Goal: Task Accomplishment & Management: Use online tool/utility

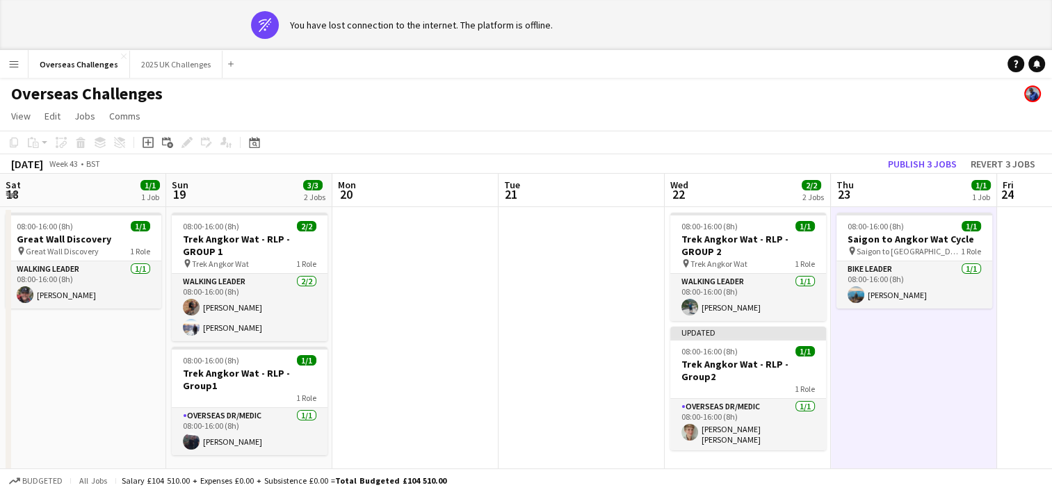
scroll to position [0, 483]
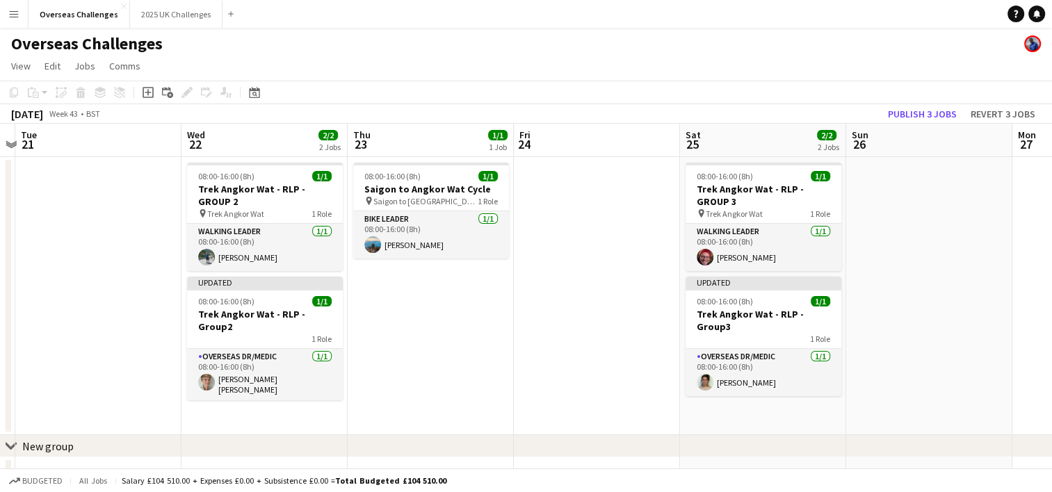
click at [253, 102] on app-toolbar "Copy Paste Paste Ctrl+V Paste with crew Ctrl+Shift+V Paste linked Job [GEOGRAPH…" at bounding box center [526, 93] width 1052 height 24
click at [254, 97] on icon "Date picker" at bounding box center [254, 92] width 11 height 11
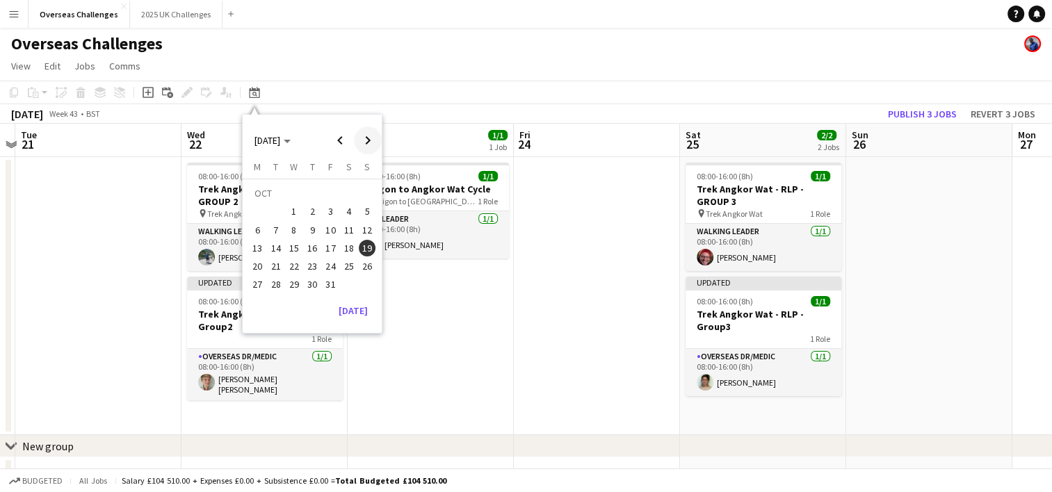
click at [364, 145] on span "Next month" at bounding box center [368, 140] width 28 height 28
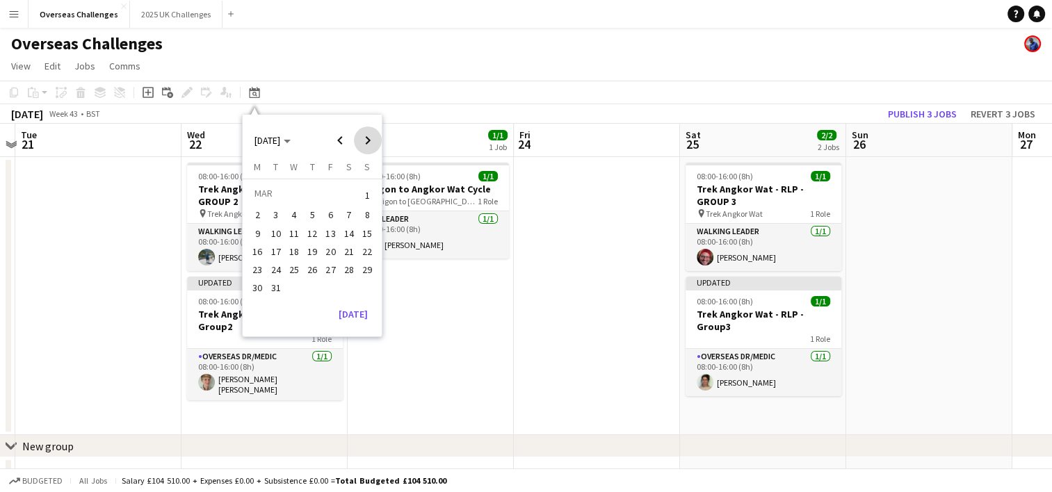
click at [364, 145] on span "Next month" at bounding box center [368, 140] width 28 height 28
click at [289, 209] on span "3" at bounding box center [294, 212] width 17 height 17
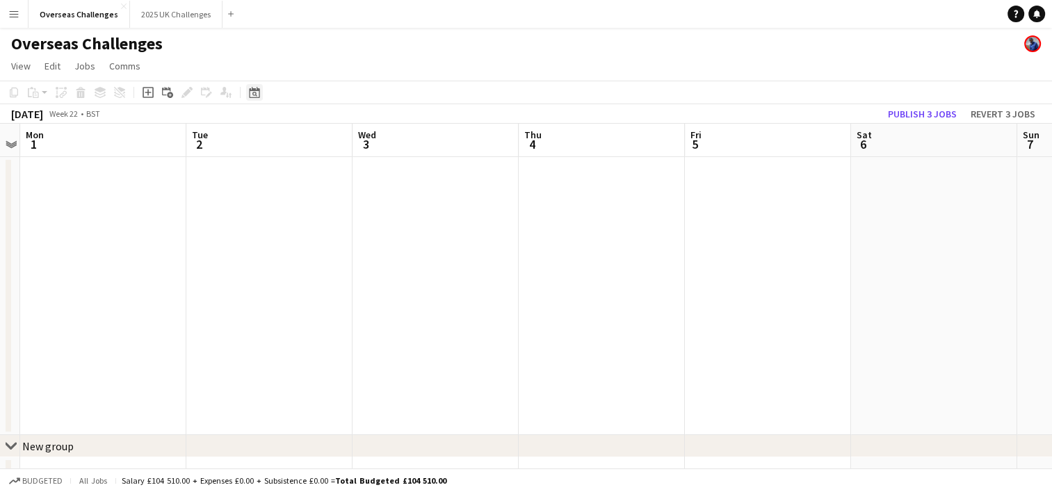
click at [256, 100] on div "Date picker" at bounding box center [254, 92] width 17 height 17
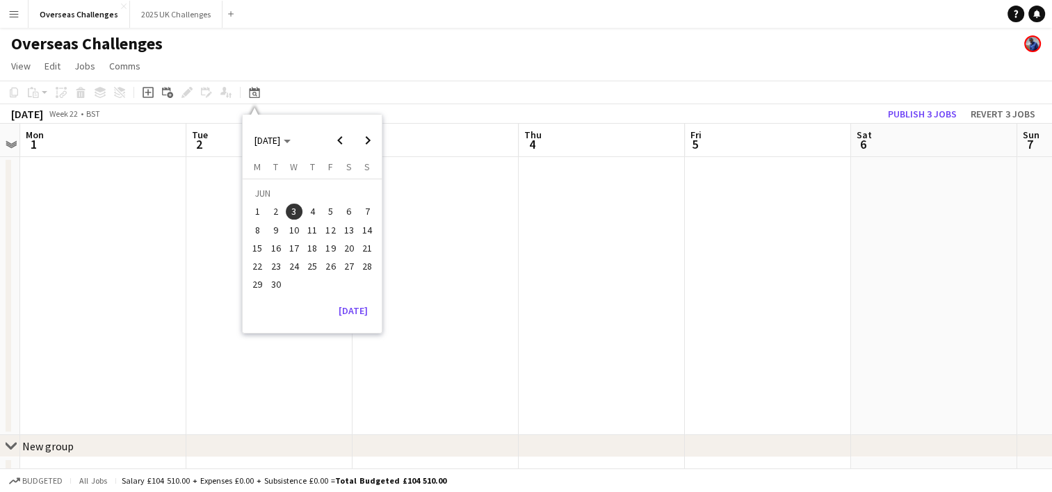
click at [278, 275] on button "30" at bounding box center [275, 284] width 18 height 18
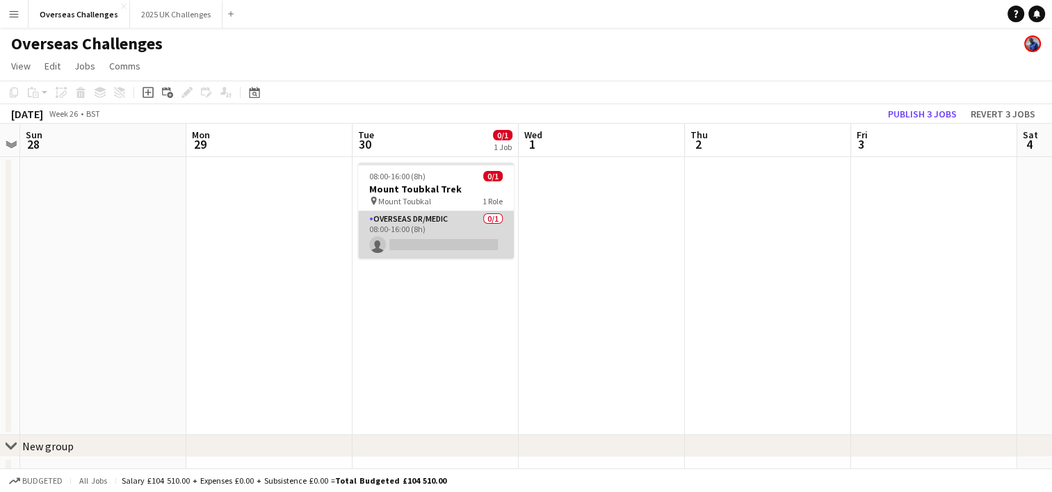
click at [466, 229] on app-card-role "Overseas Dr/Medic 0/1 08:00-16:00 (8h) single-neutral-actions" at bounding box center [436, 234] width 156 height 47
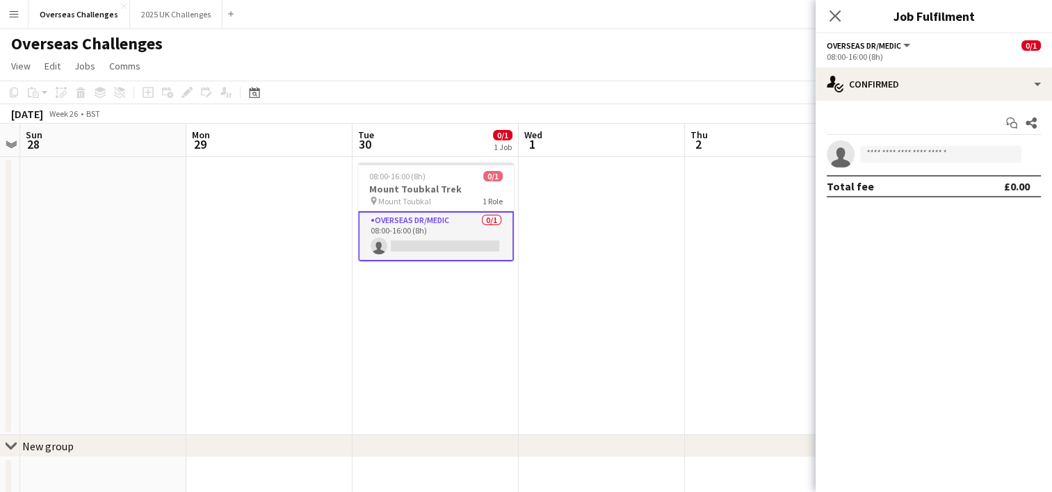
click at [690, 268] on app-date-cell at bounding box center [768, 296] width 166 height 278
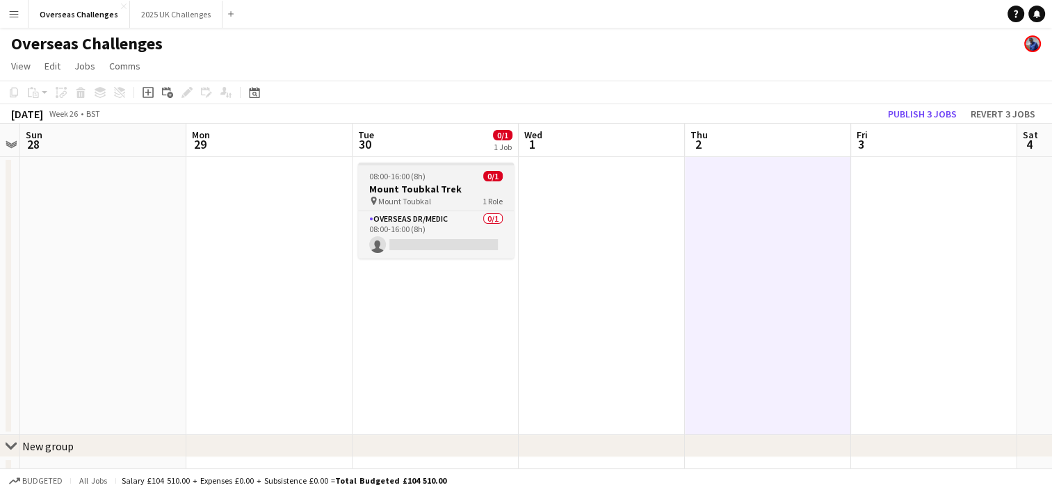
click at [409, 186] on h3 "Mount Toubkal Trek" at bounding box center [436, 189] width 156 height 13
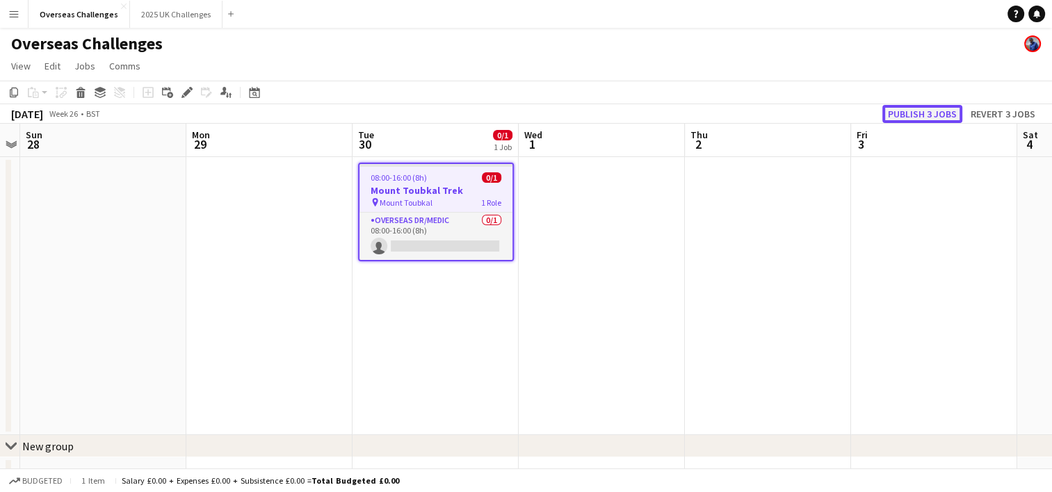
click at [920, 111] on button "Publish 3 jobs" at bounding box center [922, 114] width 80 height 18
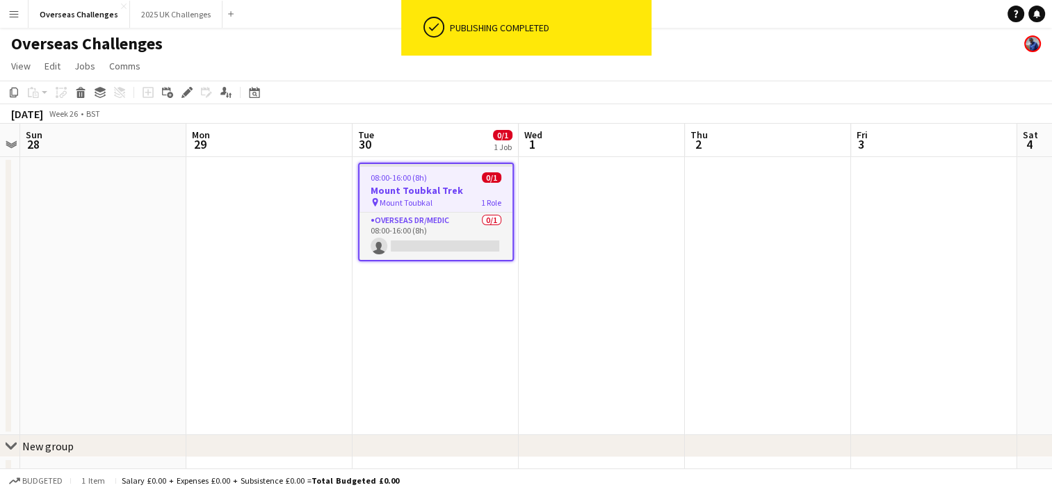
click at [623, 231] on app-date-cell at bounding box center [601, 296] width 166 height 278
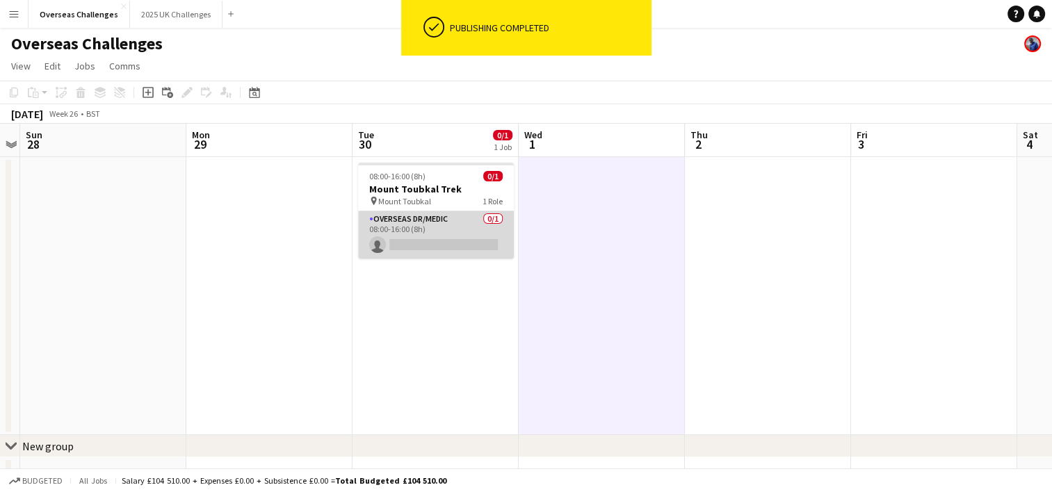
click at [414, 233] on app-card-role "Overseas Dr/Medic 0/1 08:00-16:00 (8h) single-neutral-actions" at bounding box center [436, 234] width 156 height 47
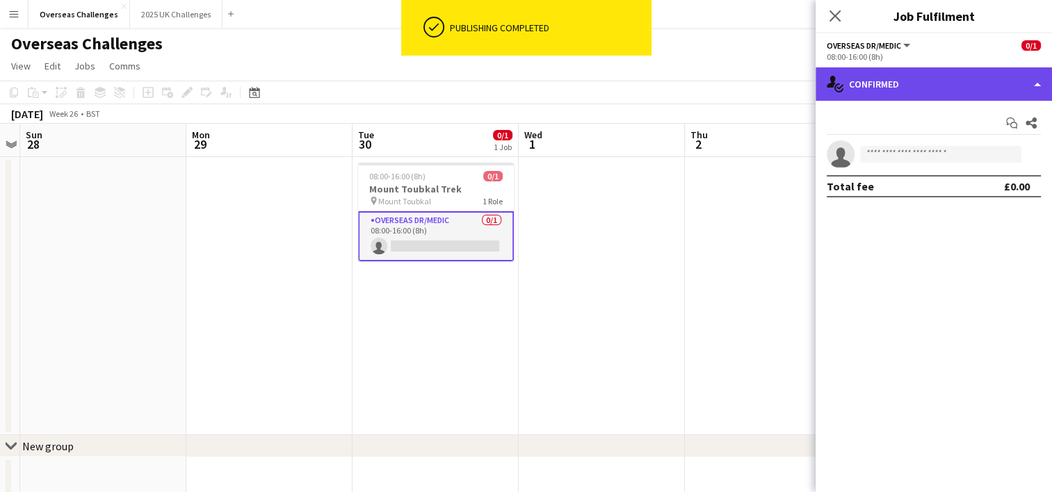
click at [959, 67] on div "single-neutral-actions-check-2 Confirmed" at bounding box center [933, 83] width 236 height 33
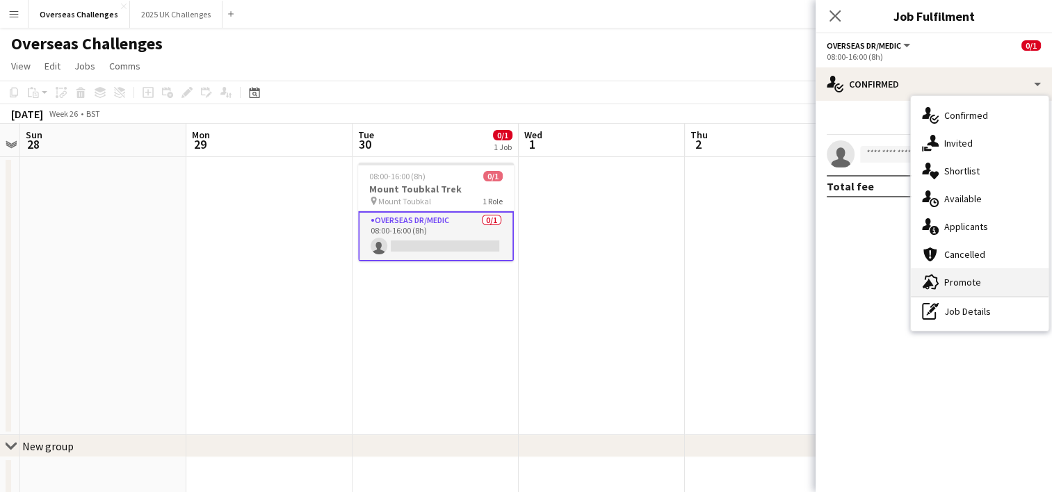
click at [948, 284] on span "Promote" at bounding box center [962, 282] width 37 height 13
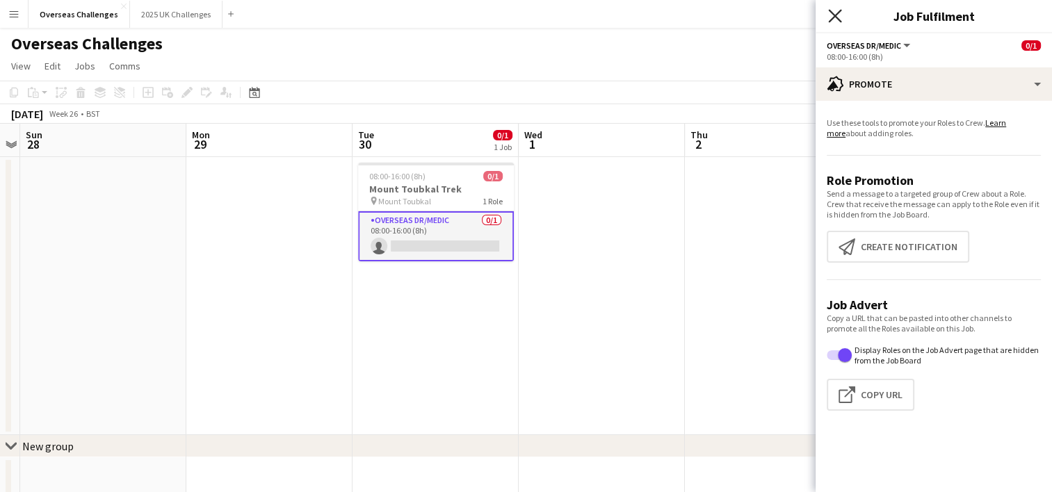
click at [834, 14] on icon "Close pop-in" at bounding box center [834, 15] width 13 height 13
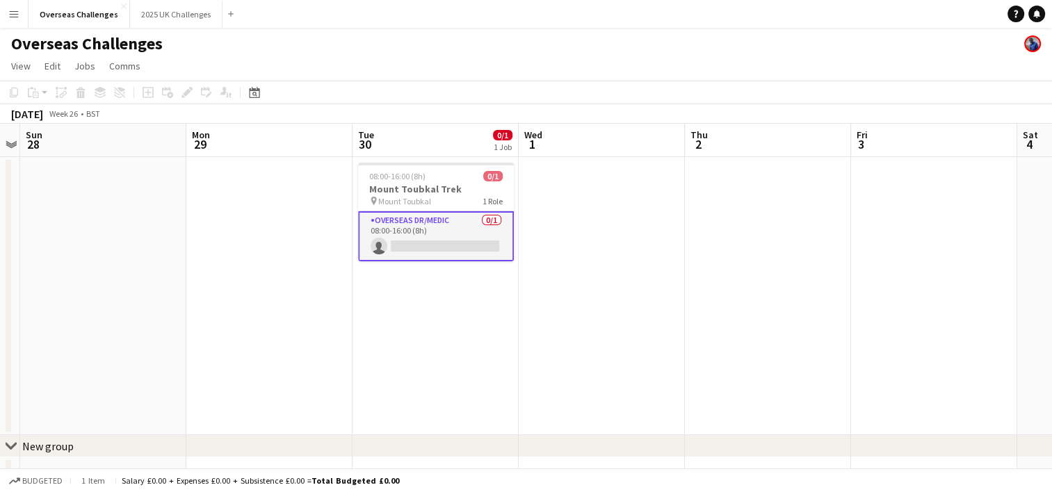
click at [765, 46] on div "Overseas Challenges" at bounding box center [526, 41] width 1052 height 26
